Goal: Entertainment & Leisure: Consume media (video, audio)

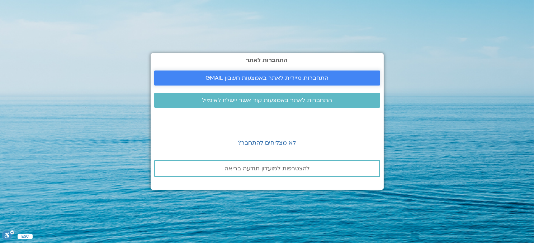
click at [275, 78] on span "התחברות מיידית לאתר באמצעות חשבון GMAIL" at bounding box center [266, 78] width 123 height 6
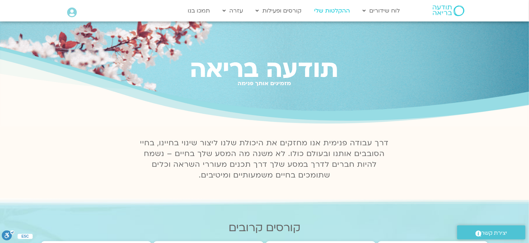
click at [342, 10] on link "ההקלטות שלי" at bounding box center [331, 11] width 43 height 14
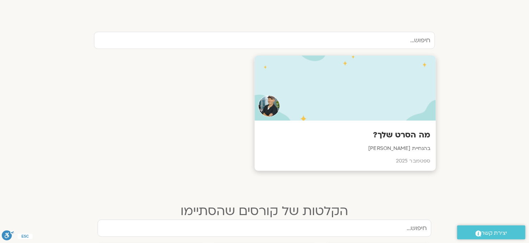
scroll to position [359, 0]
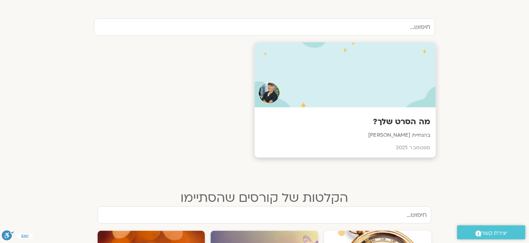
click at [341, 81] on div at bounding box center [345, 74] width 181 height 65
